Goal: Check status

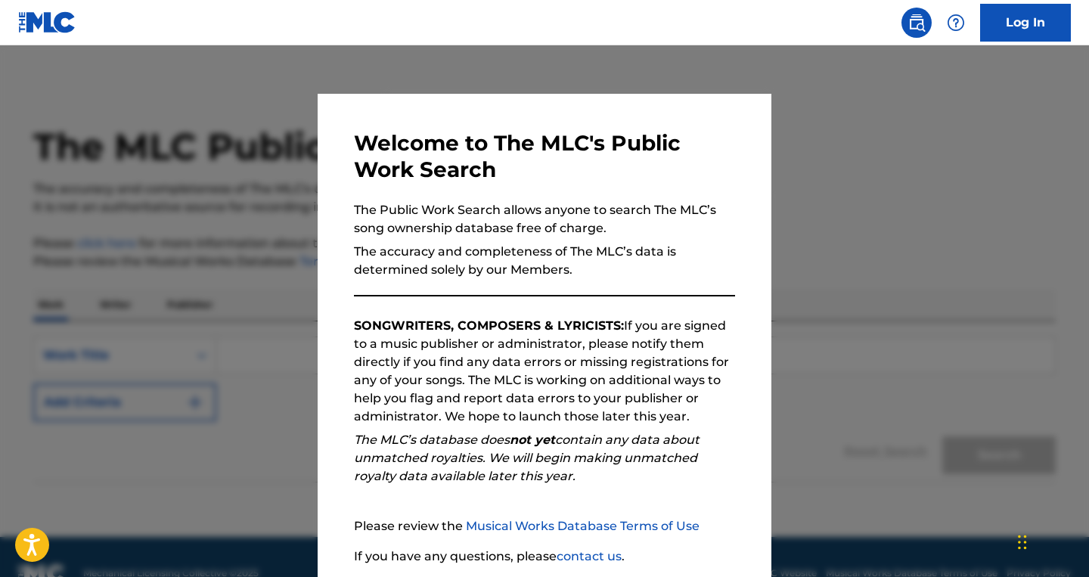
click at [1029, 24] on link "Log In" at bounding box center [1025, 23] width 91 height 38
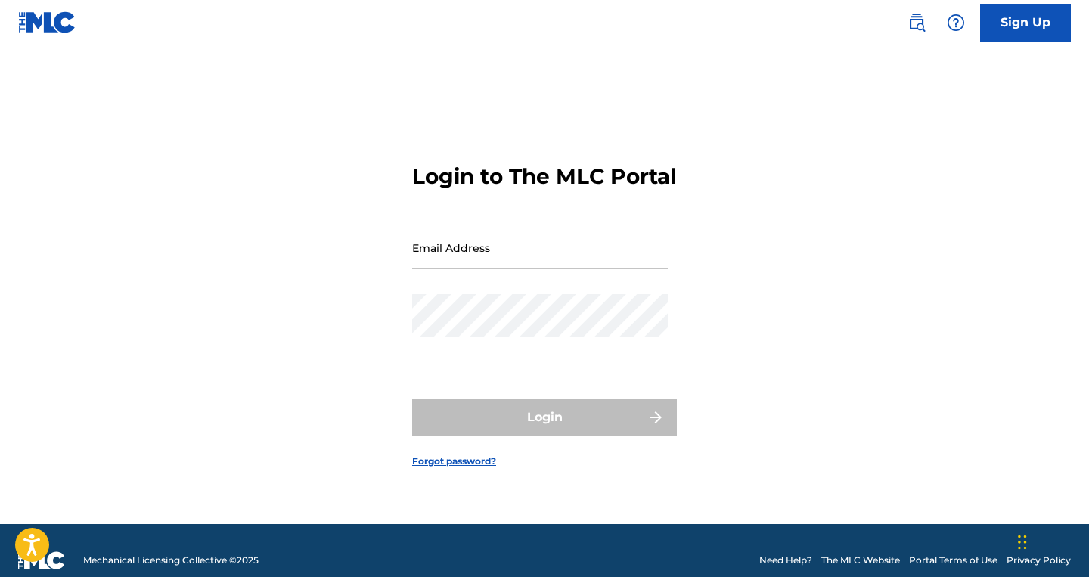
click at [535, 258] on input "Email Address" at bounding box center [540, 247] width 256 height 43
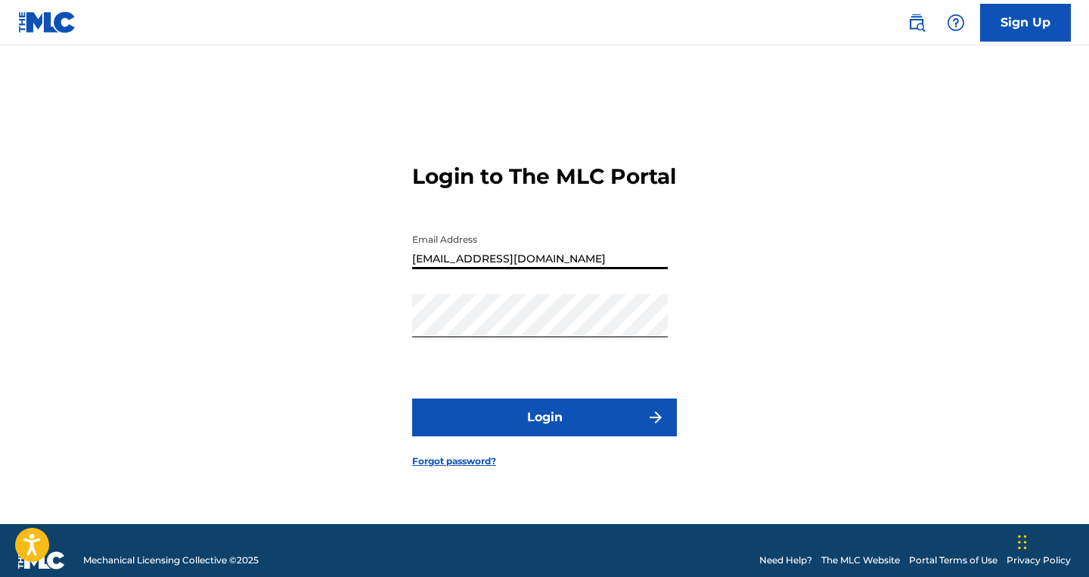
type input "[EMAIL_ADDRESS][DOMAIN_NAME]"
click at [543, 433] on button "Login" at bounding box center [544, 417] width 265 height 38
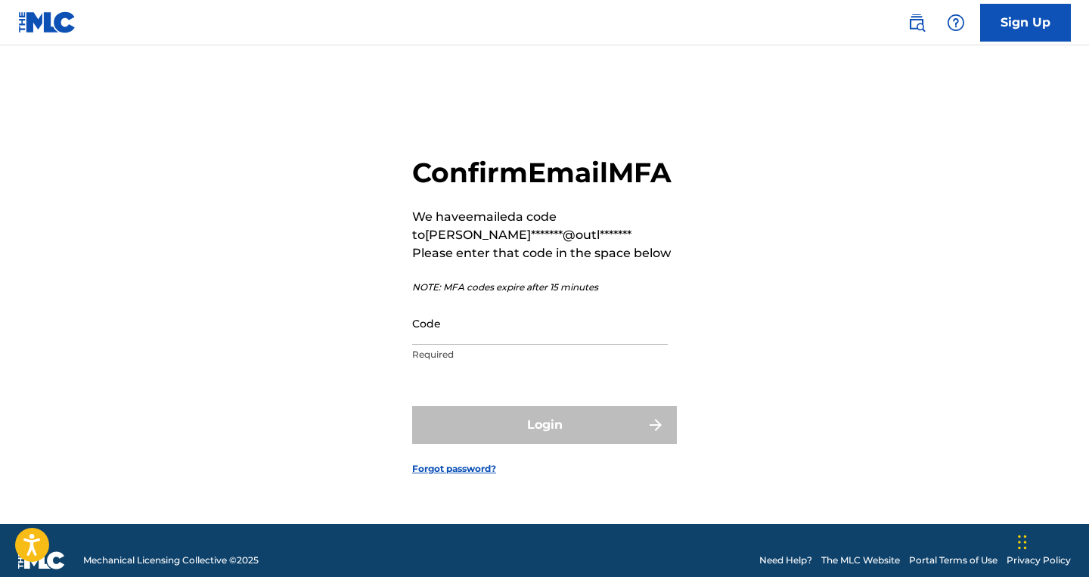
click at [451, 338] on input "Code" at bounding box center [540, 323] width 256 height 43
paste input "877447"
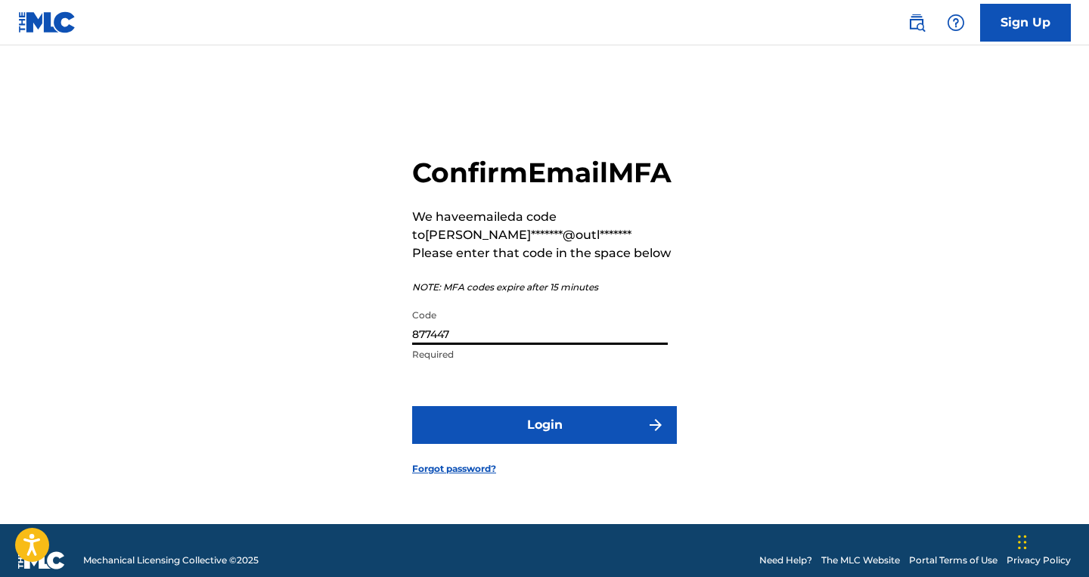
type input "877447"
click at [412, 406] on button "Login" at bounding box center [544, 425] width 265 height 38
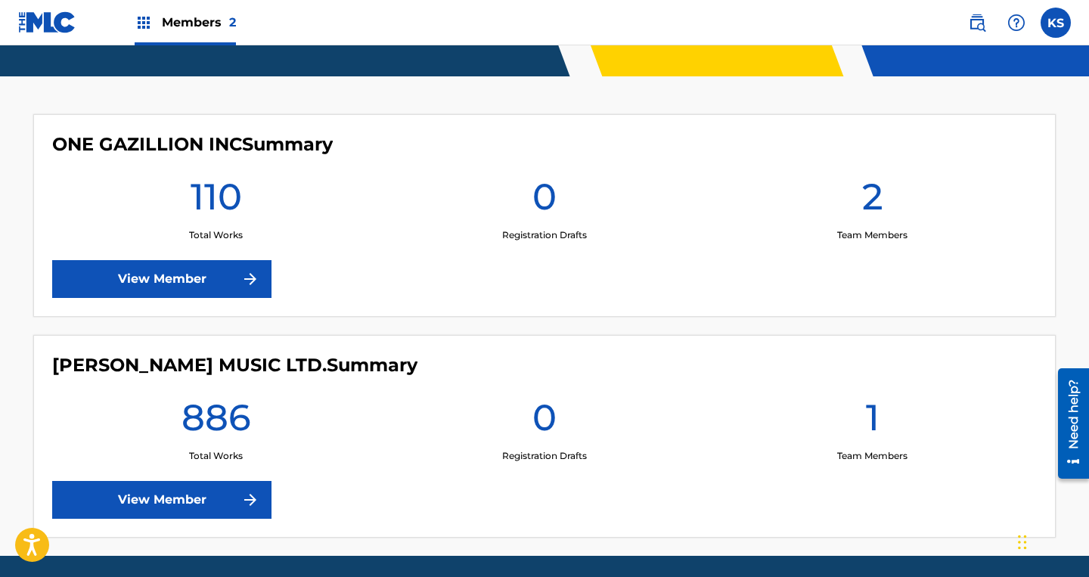
scroll to position [367, 0]
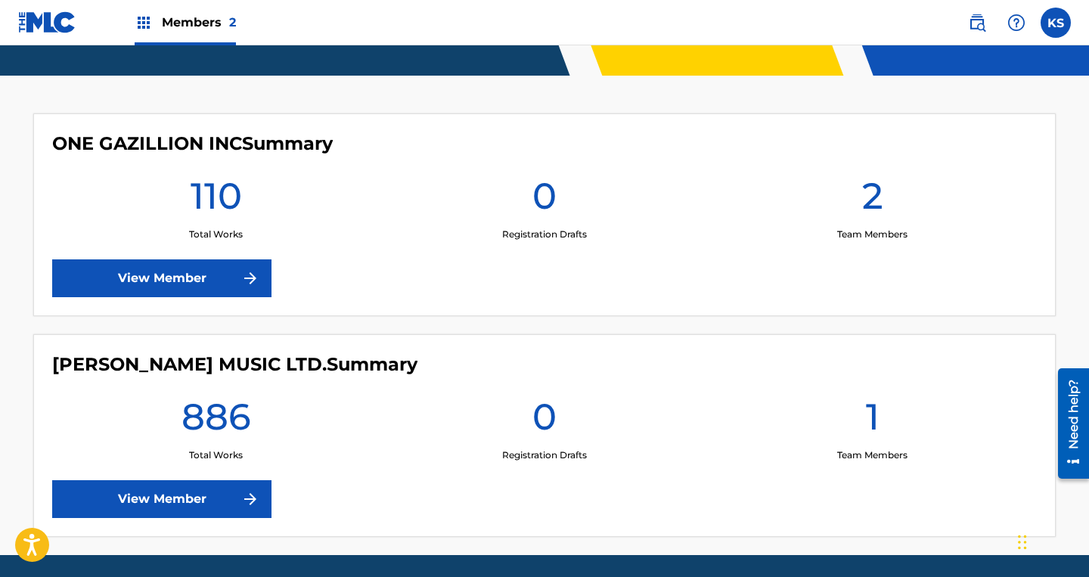
click at [208, 510] on link "View Member" at bounding box center [161, 499] width 219 height 38
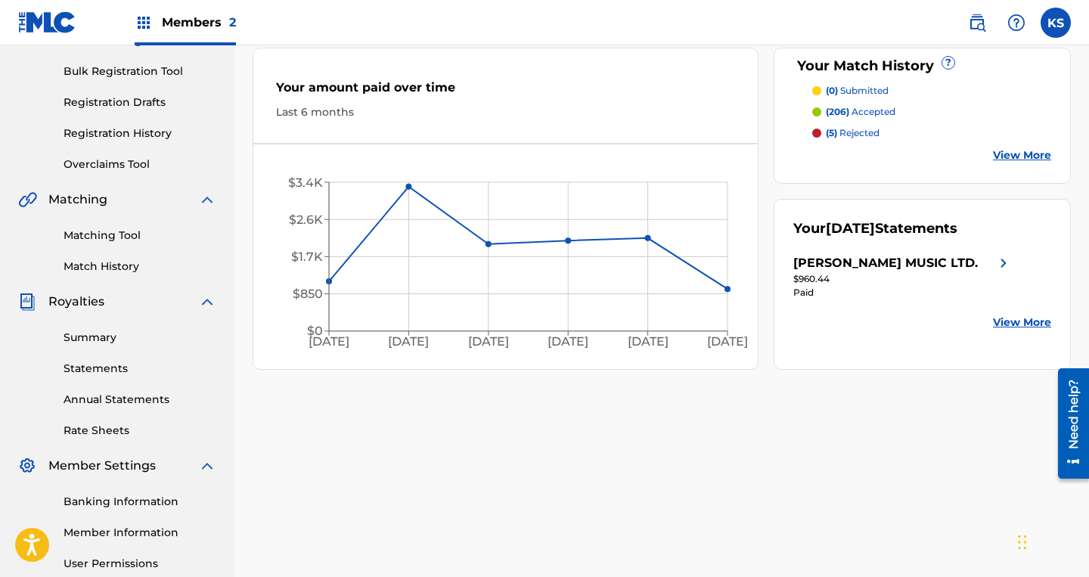
scroll to position [223, 0]
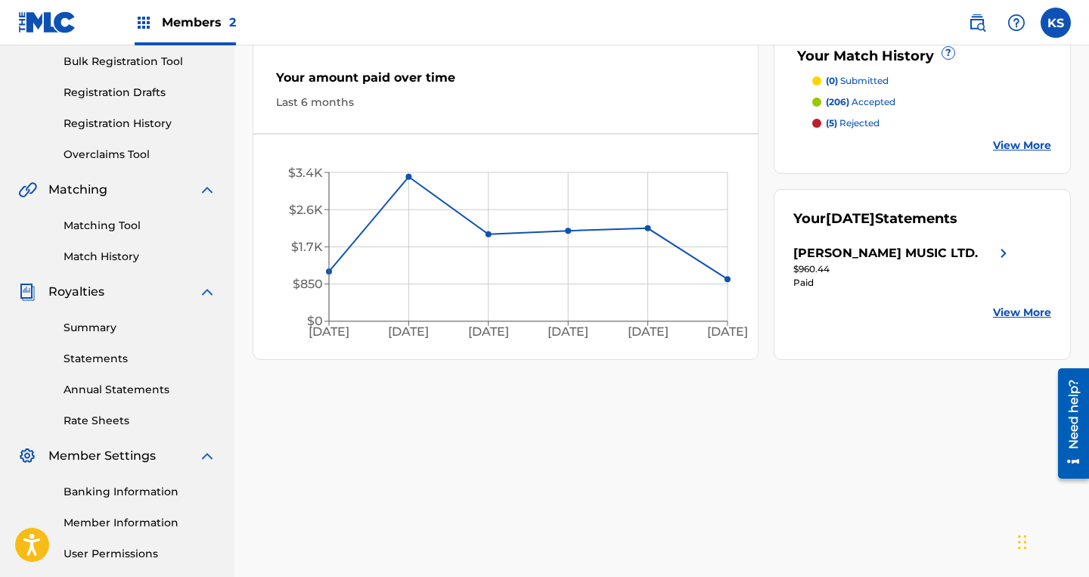
click at [81, 329] on link "Summary" at bounding box center [140, 328] width 153 height 16
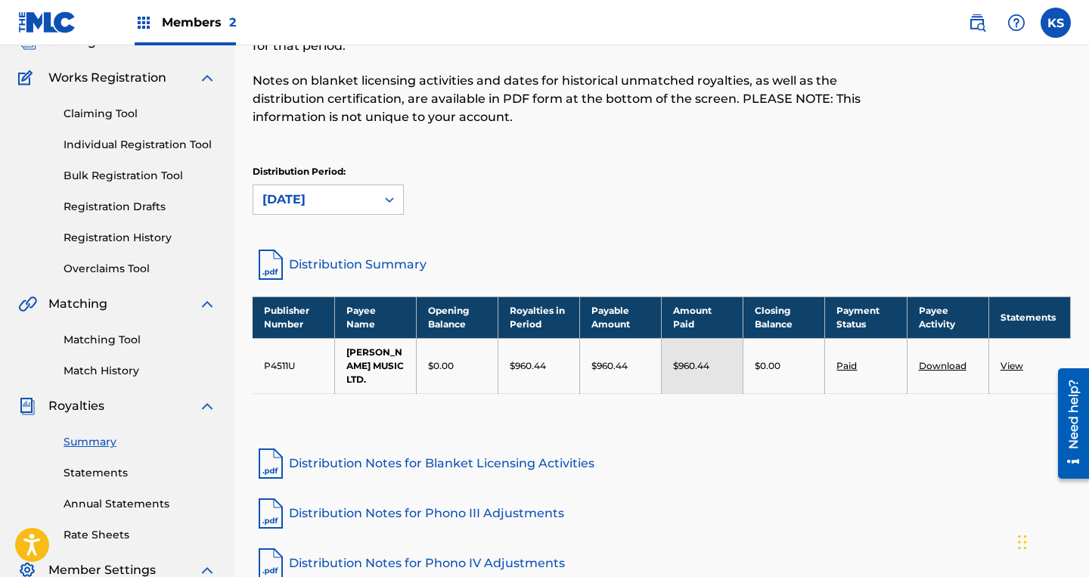
scroll to position [145, 0]
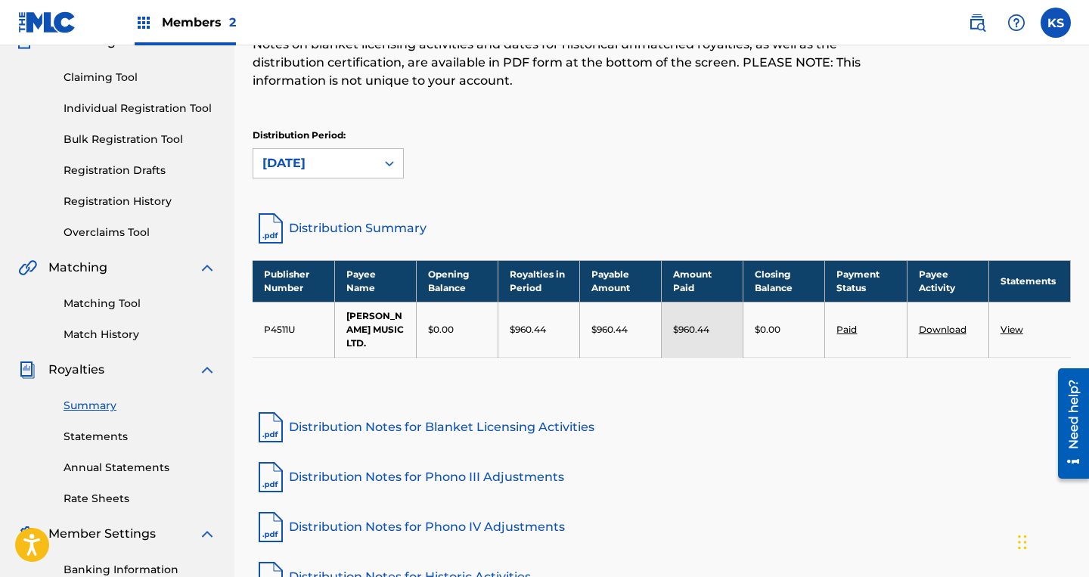
click at [82, 442] on link "Statements" at bounding box center [140, 437] width 153 height 16
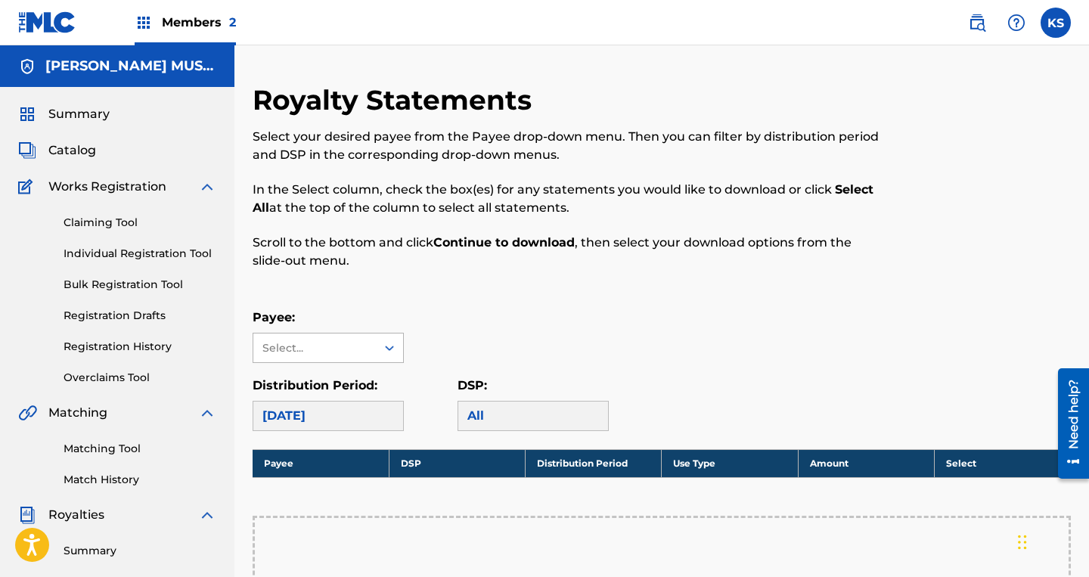
click at [315, 355] on div "Select..." at bounding box center [313, 348] width 103 height 16
click at [315, 386] on div "[PERSON_NAME] MUSIC LTD." at bounding box center [328, 391] width 150 height 56
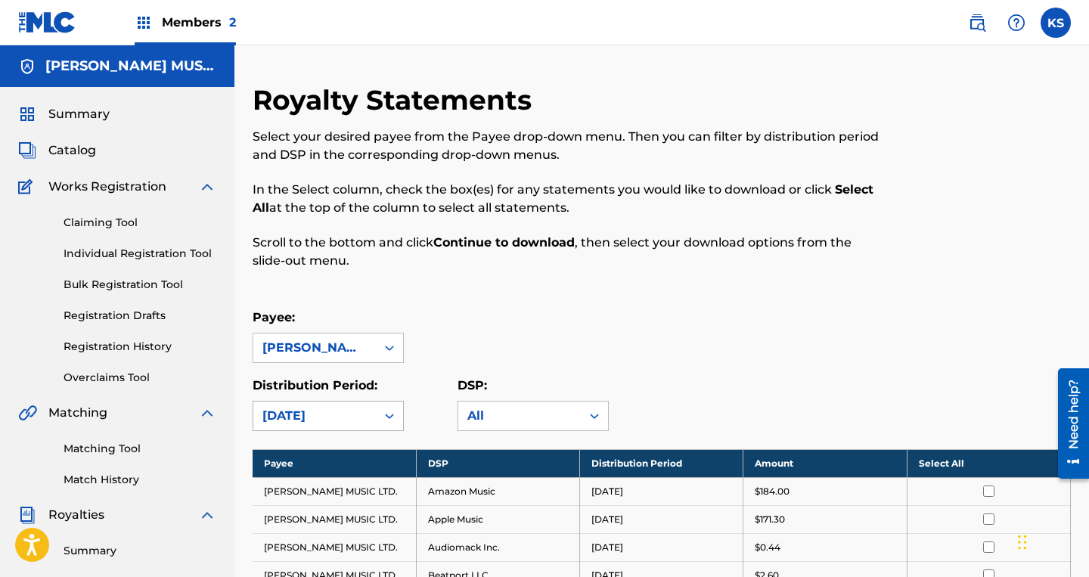
click at [307, 416] on div "[DATE]" at bounding box center [314, 415] width 122 height 29
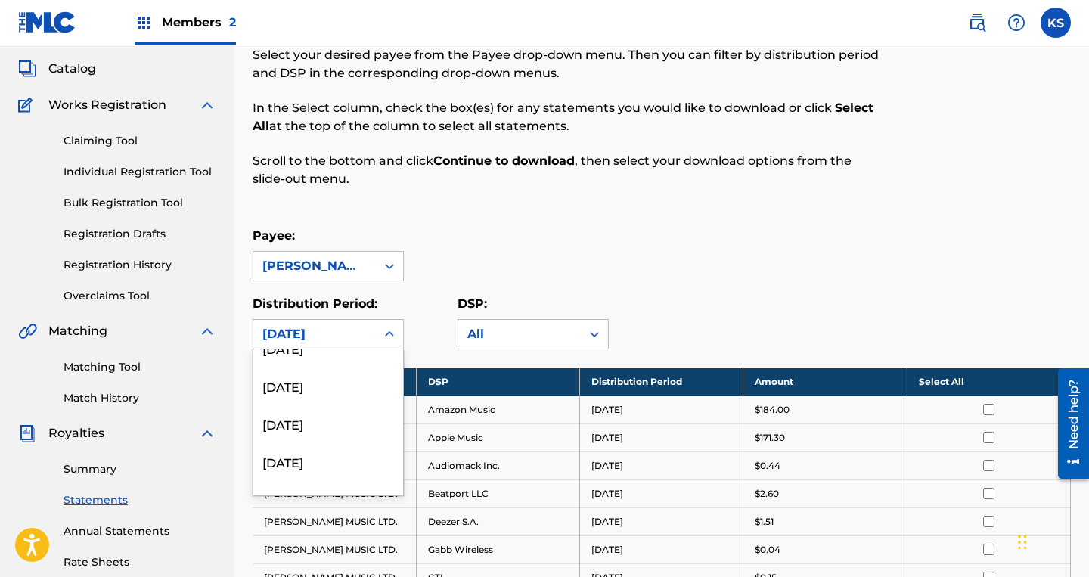
scroll to position [858, 0]
click at [289, 423] on div "[DATE]" at bounding box center [328, 417] width 150 height 38
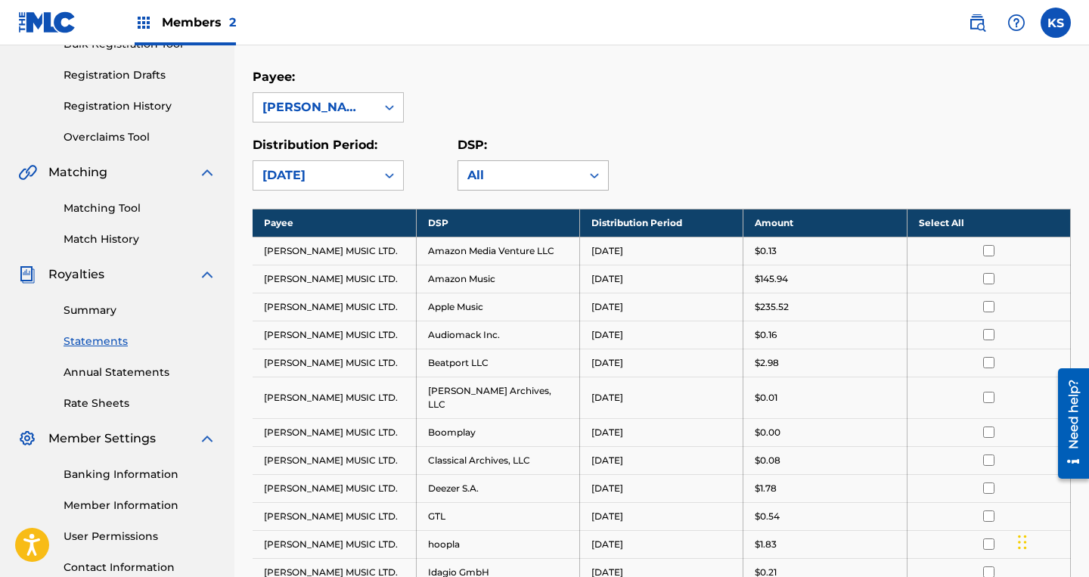
scroll to position [124, 0]
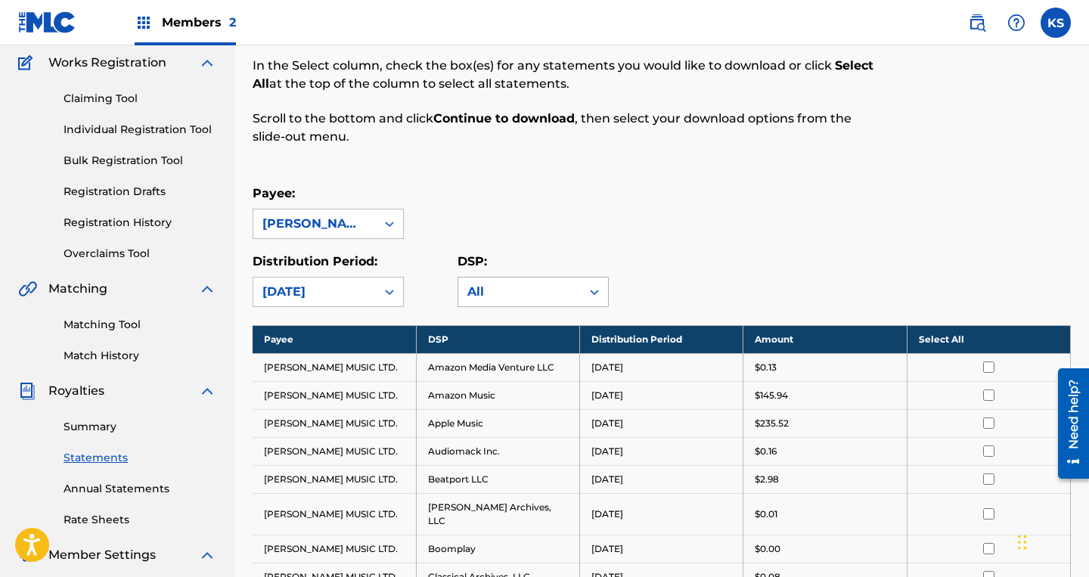
click at [520, 292] on div "All" at bounding box center [519, 292] width 104 height 18
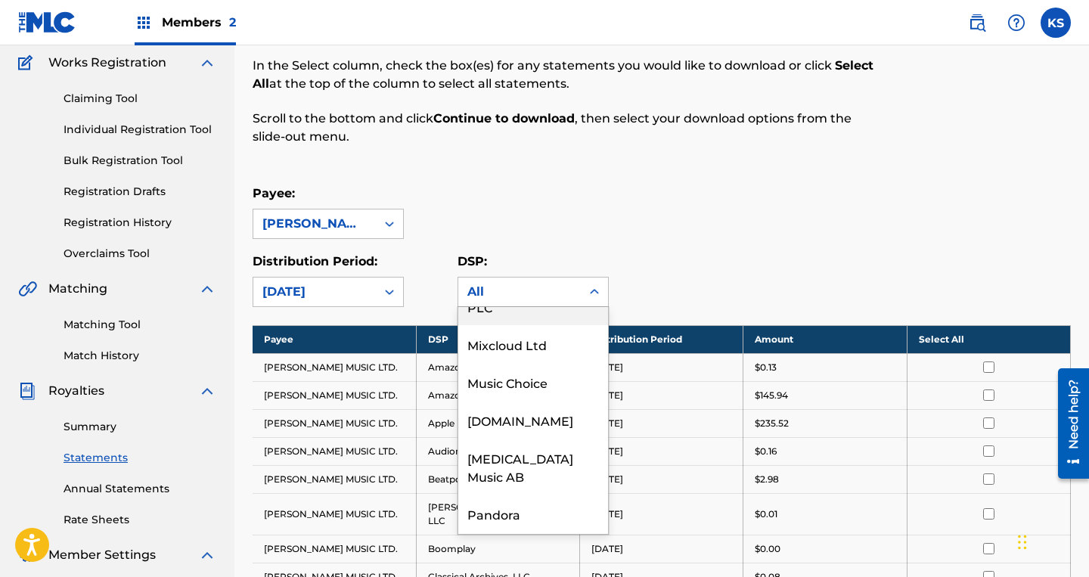
scroll to position [928, 0]
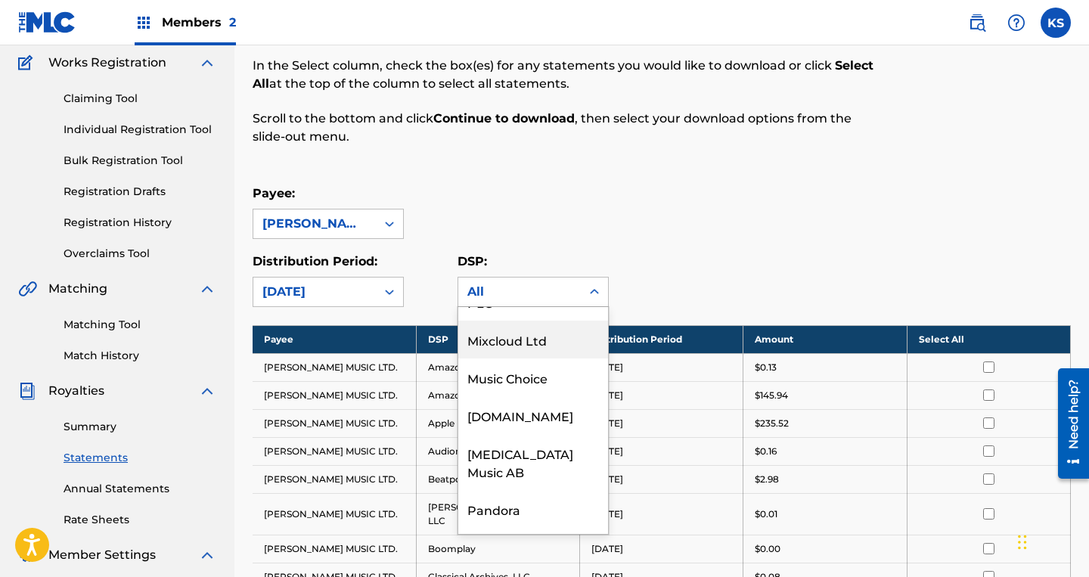
click at [679, 225] on div "Payee: [PERSON_NAME] MUSIC LTD." at bounding box center [661, 211] width 818 height 54
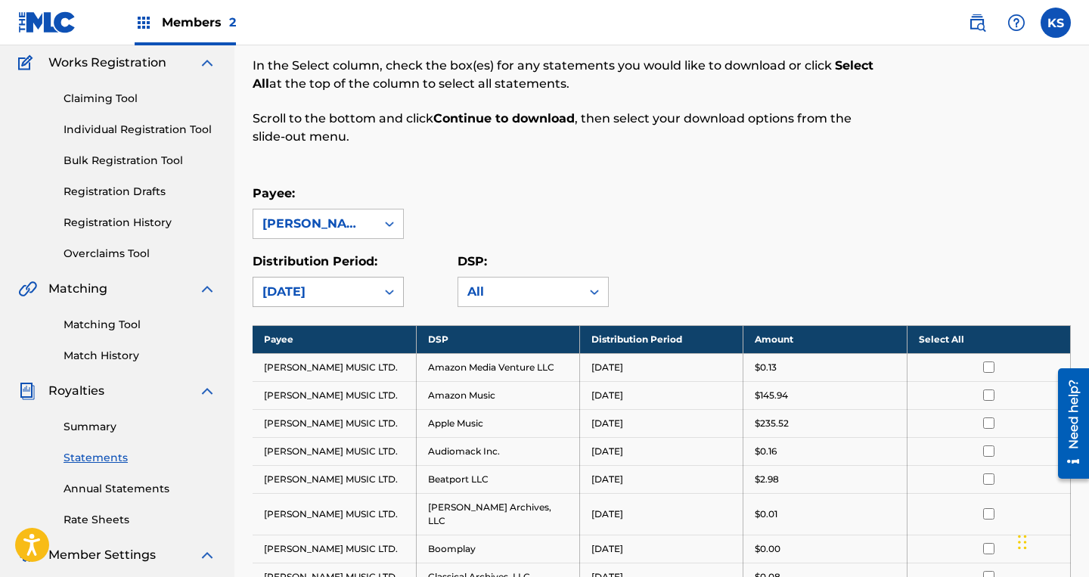
click at [394, 287] on icon at bounding box center [389, 291] width 15 height 15
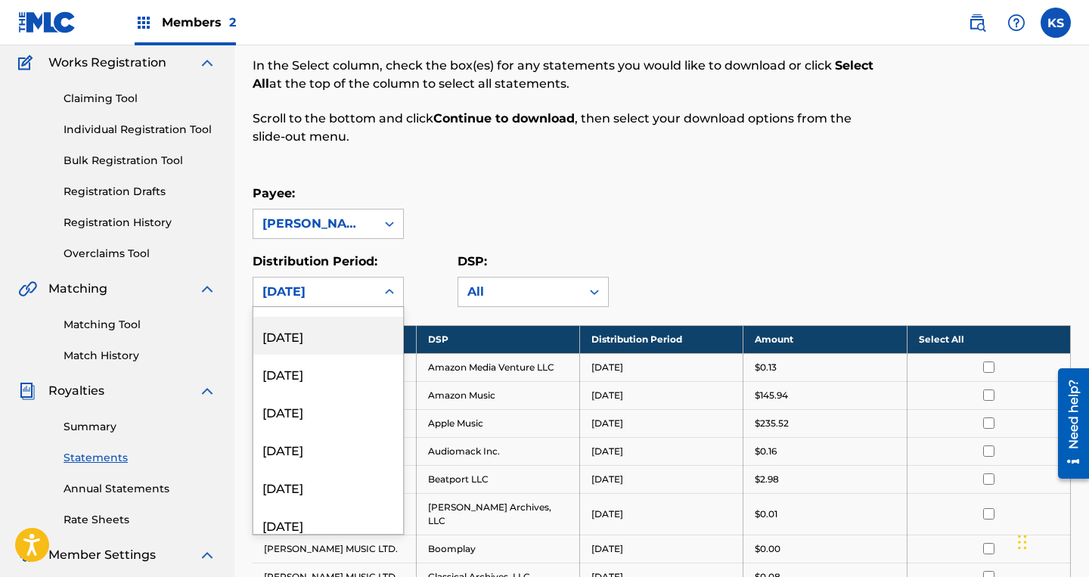
scroll to position [241, 0]
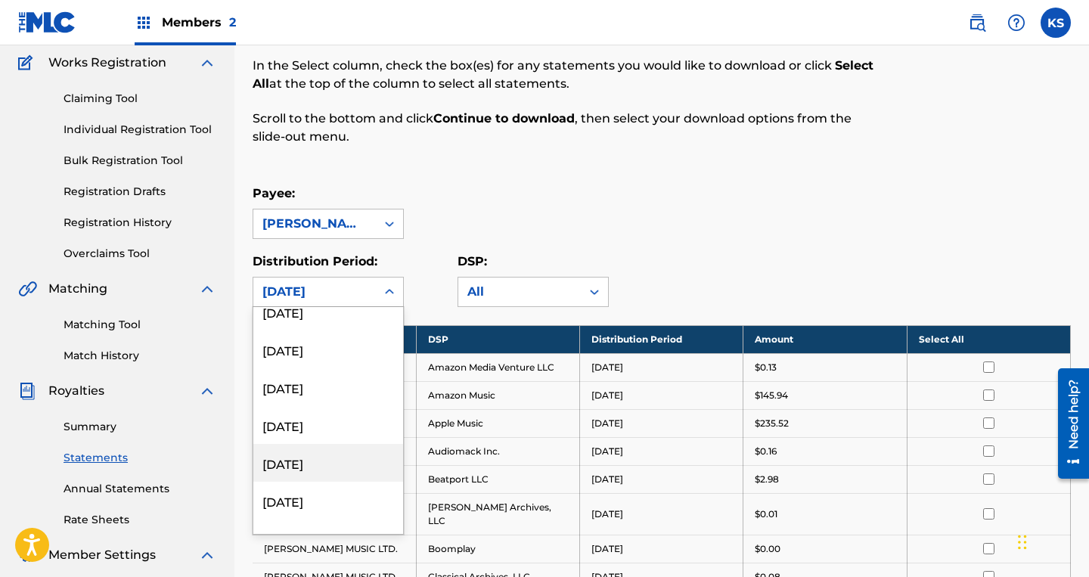
click at [320, 466] on div "[DATE]" at bounding box center [328, 463] width 150 height 38
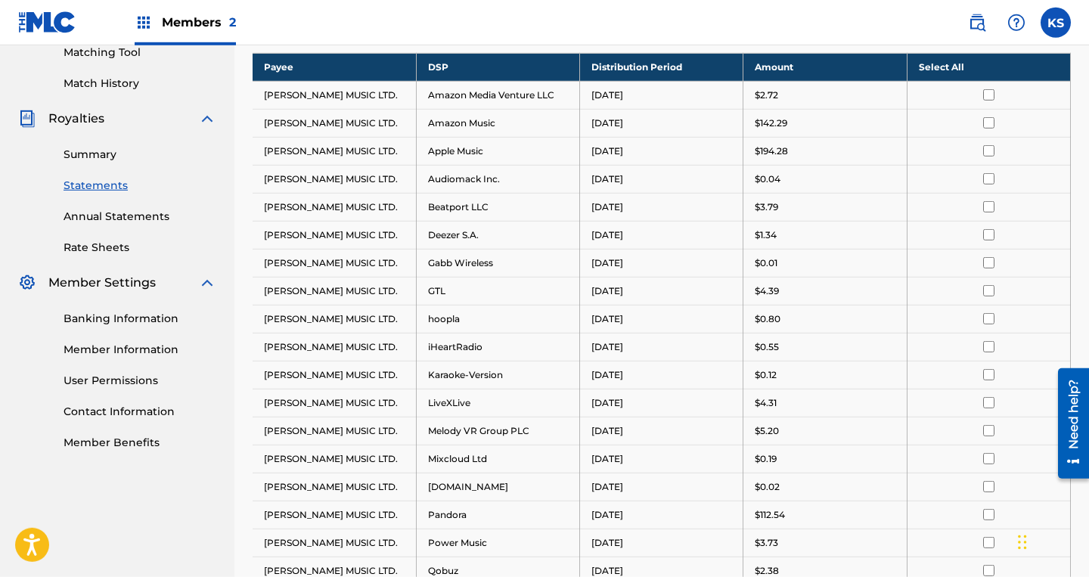
scroll to position [350, 0]
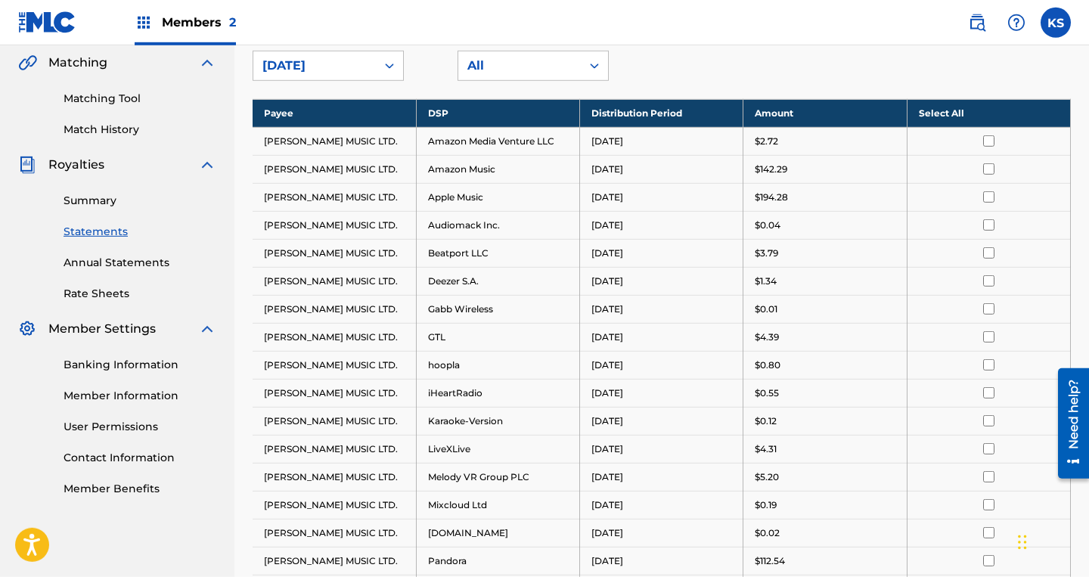
click at [392, 73] on icon at bounding box center [389, 65] width 15 height 15
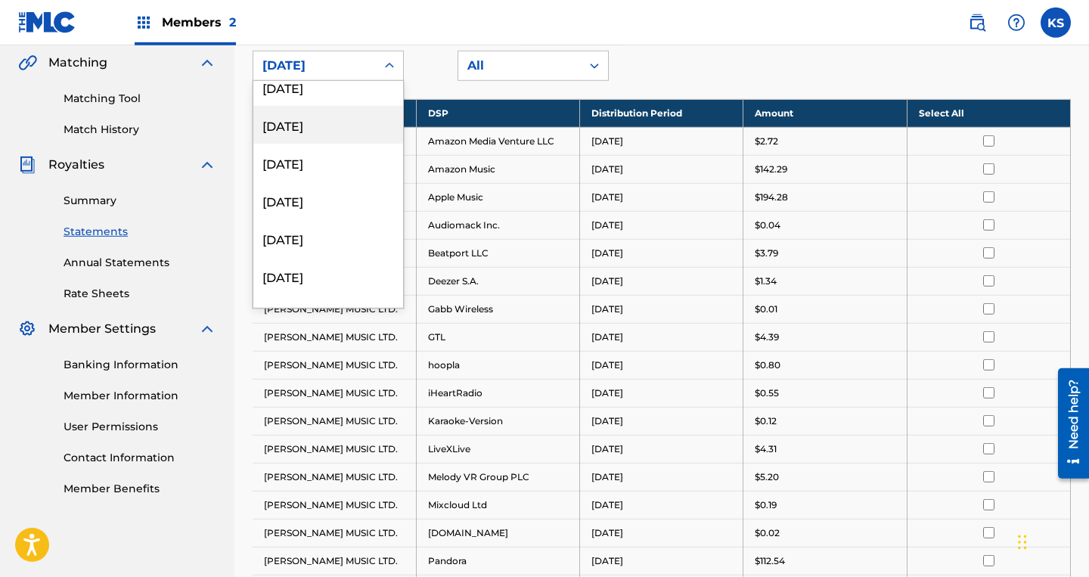
scroll to position [866, 0]
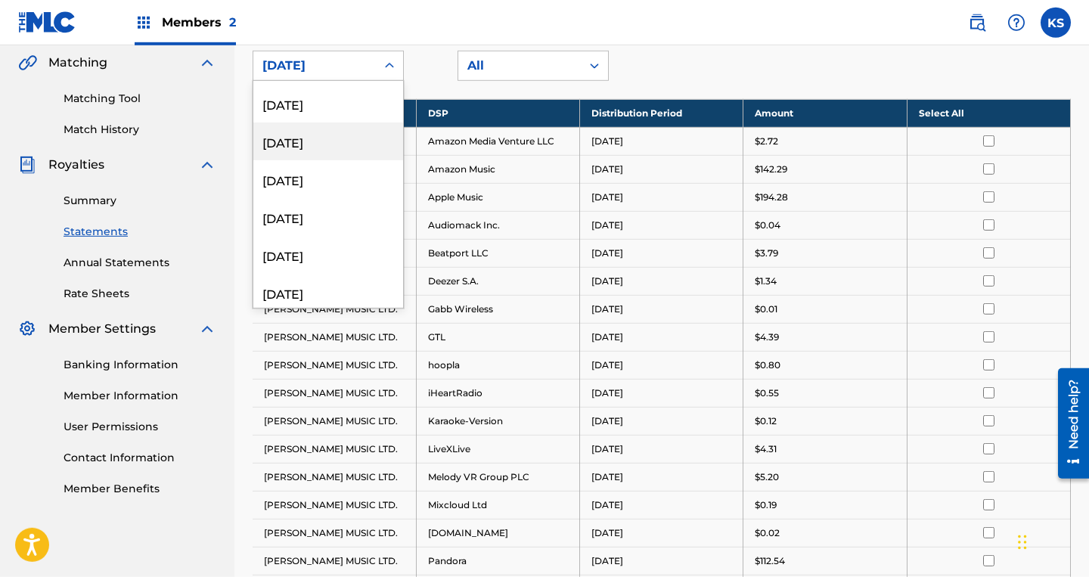
click at [340, 146] on div "[DATE]" at bounding box center [328, 141] width 150 height 38
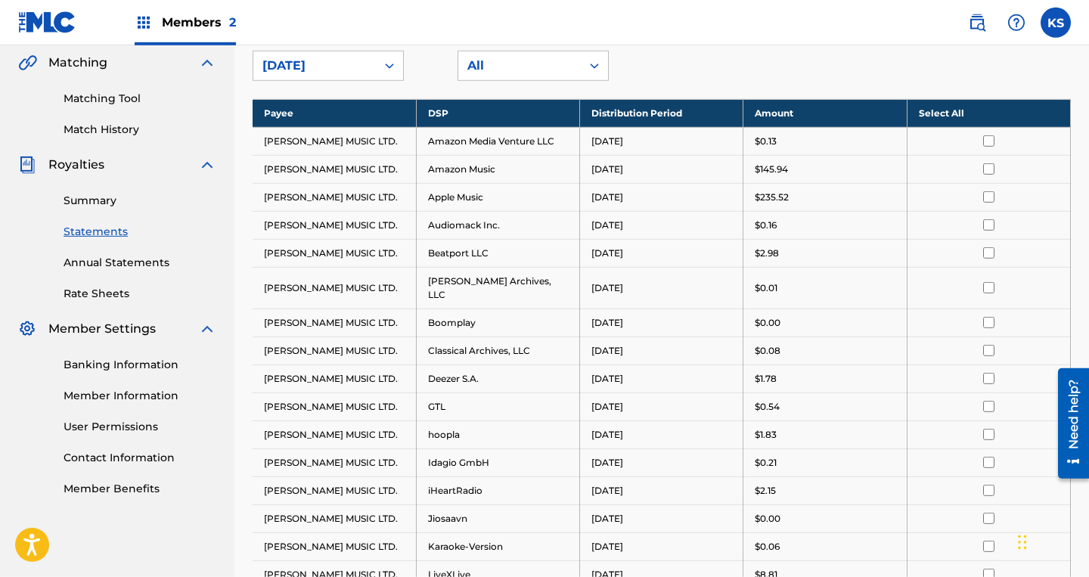
click at [392, 74] on div at bounding box center [389, 65] width 27 height 27
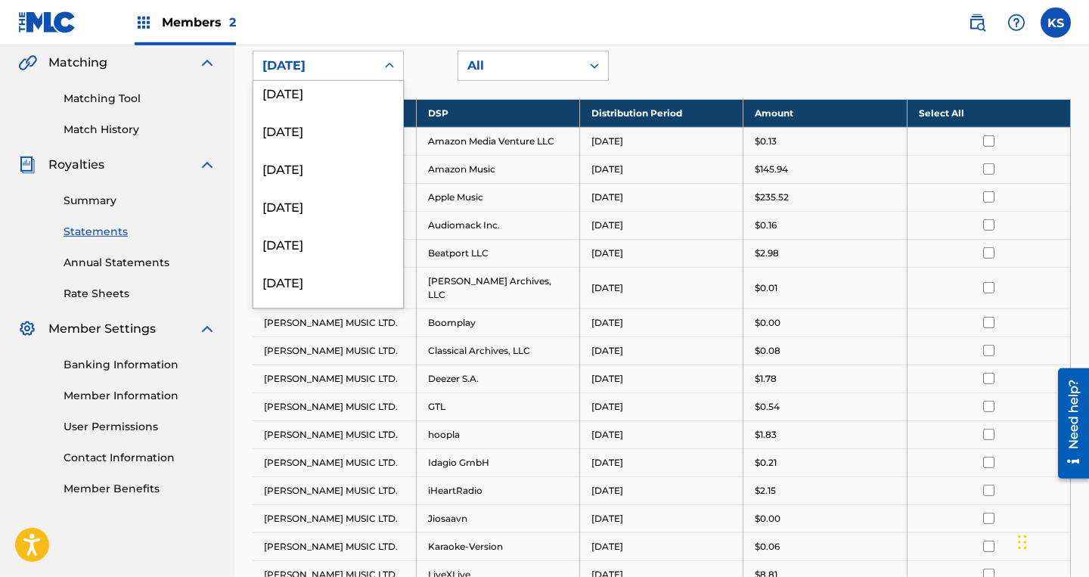
scroll to position [568, 0]
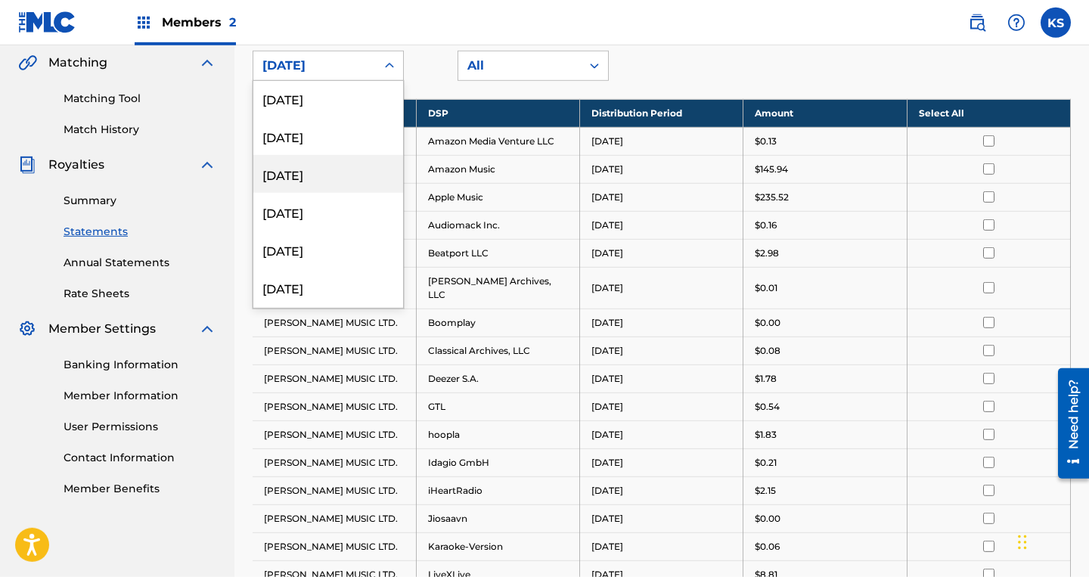
click at [321, 182] on div "[DATE]" at bounding box center [328, 174] width 150 height 38
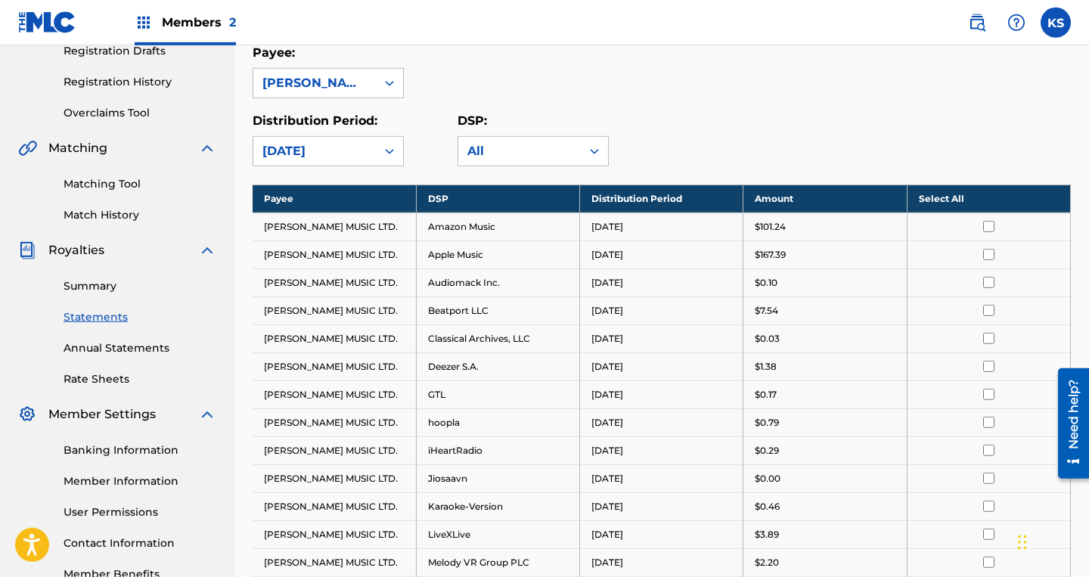
scroll to position [200, 0]
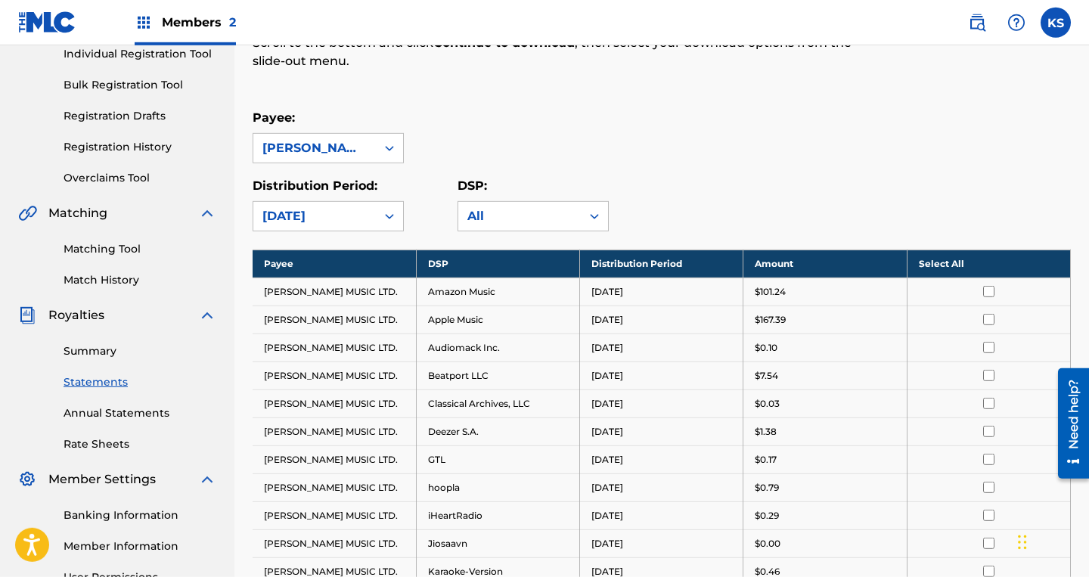
click at [385, 216] on icon at bounding box center [389, 216] width 15 height 15
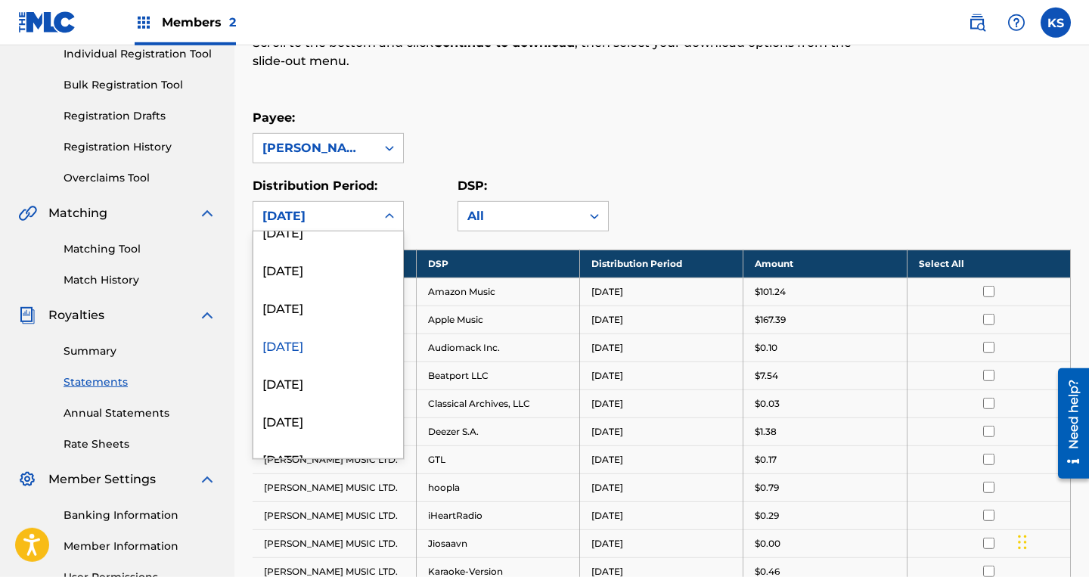
scroll to position [575, 0]
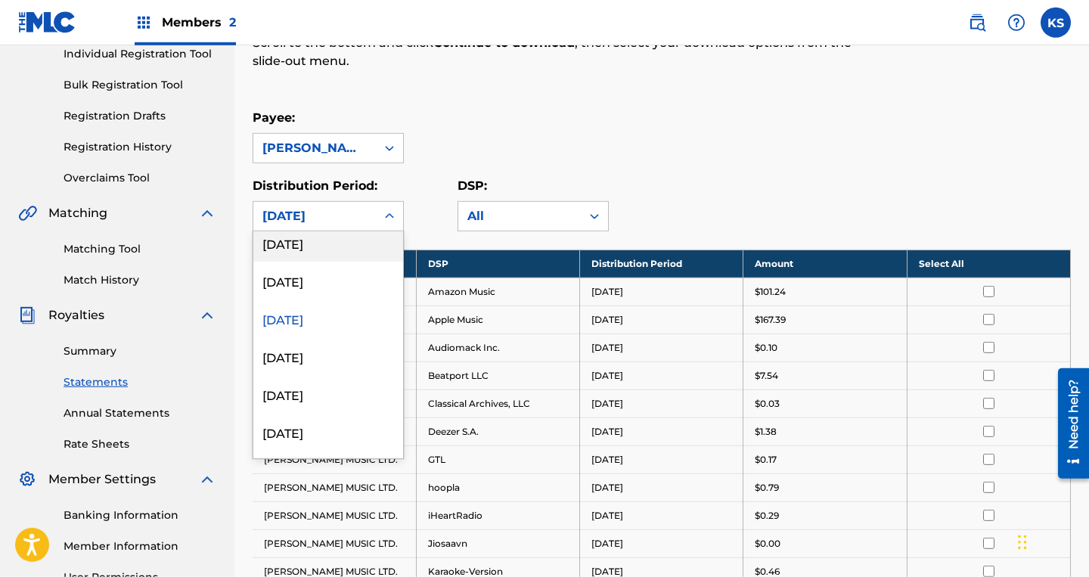
click at [350, 247] on div "[DATE]" at bounding box center [328, 243] width 150 height 38
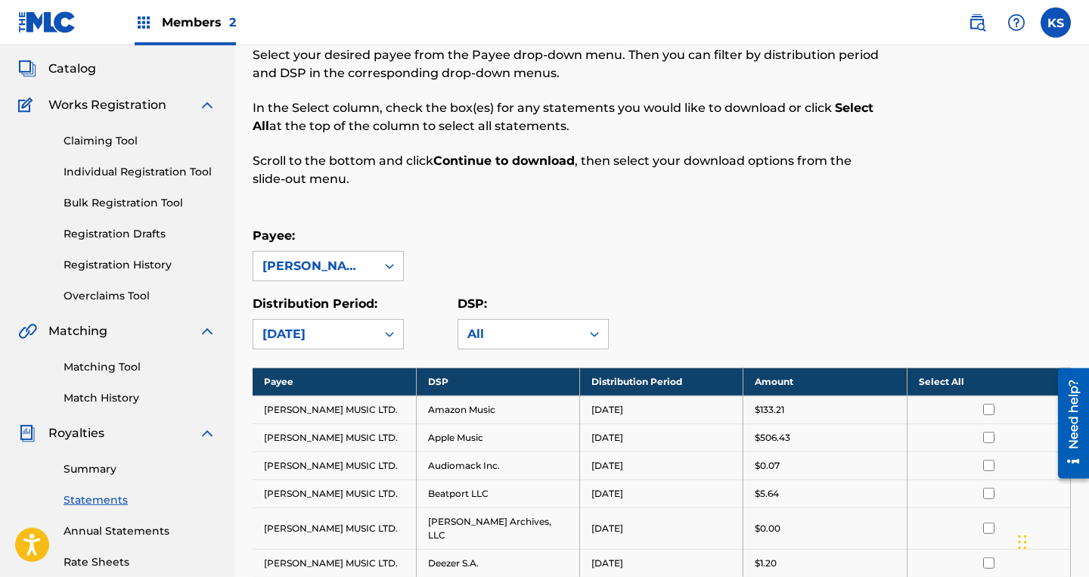
scroll to position [122, 0]
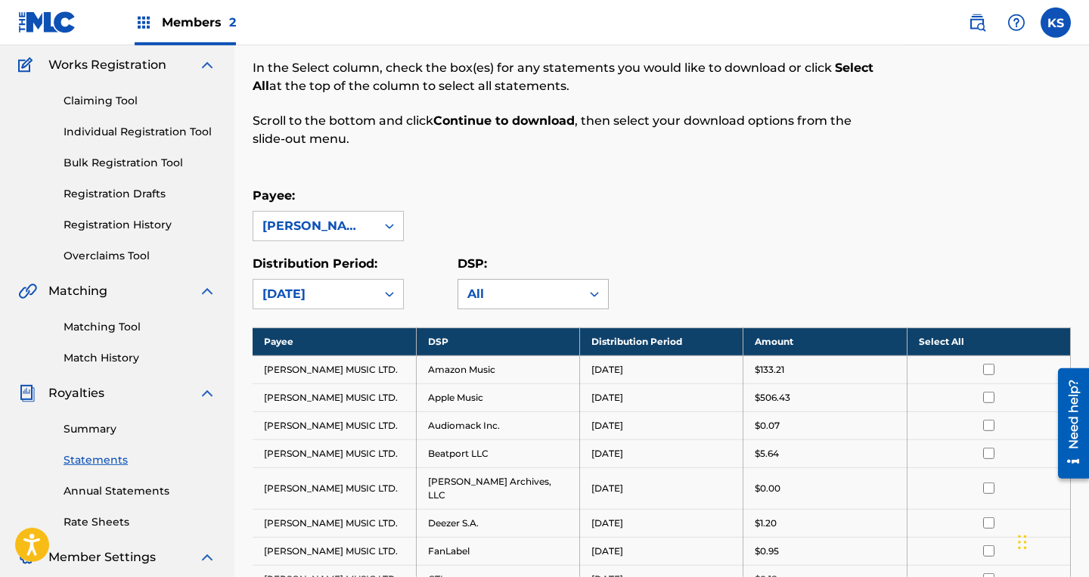
click at [502, 293] on div "All" at bounding box center [519, 294] width 104 height 18
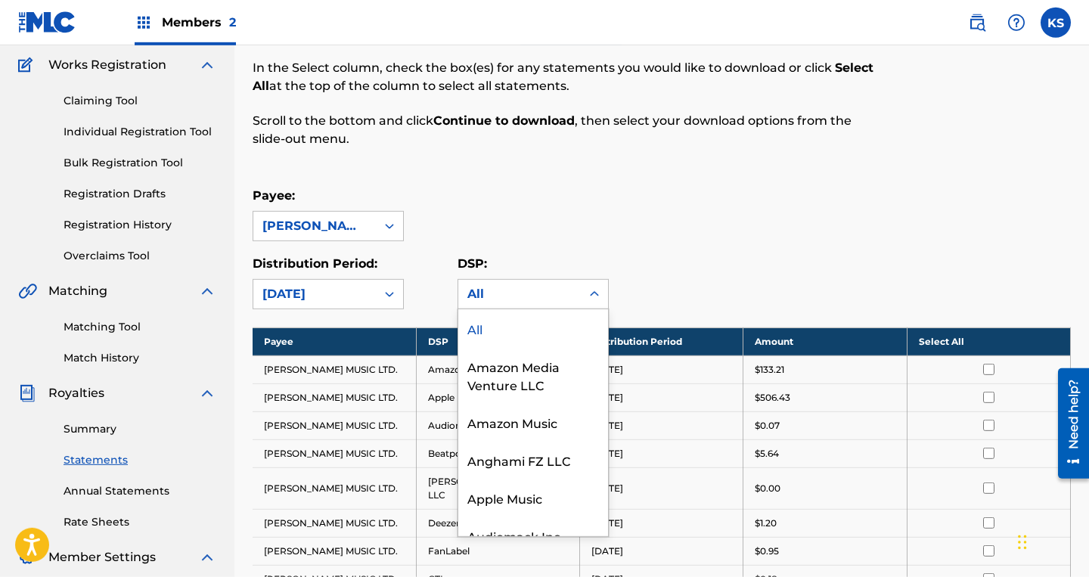
click at [484, 331] on div "All" at bounding box center [533, 328] width 150 height 38
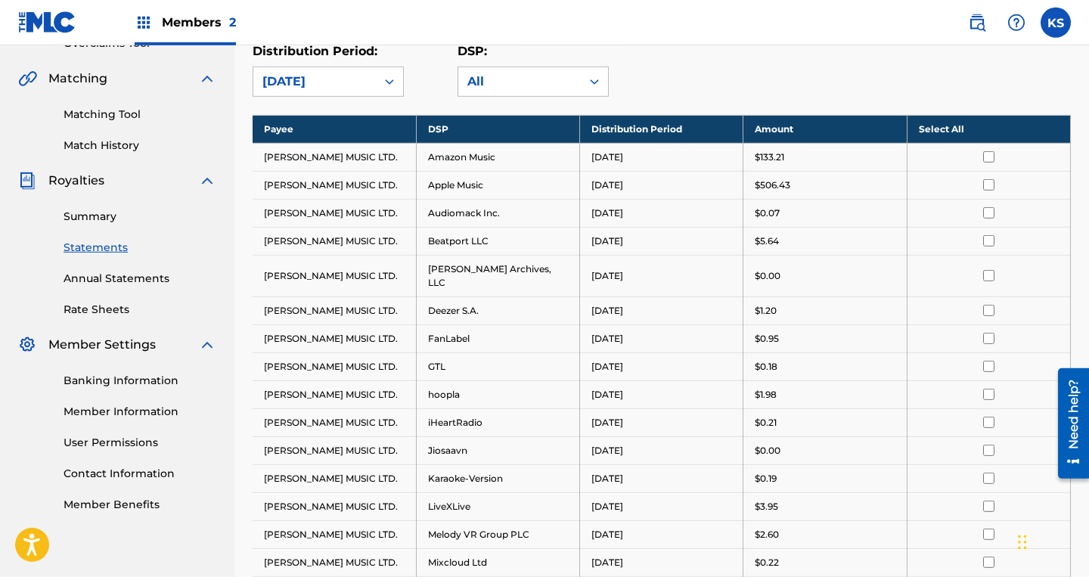
scroll to position [335, 0]
